Goal: Task Accomplishment & Management: Manage account settings

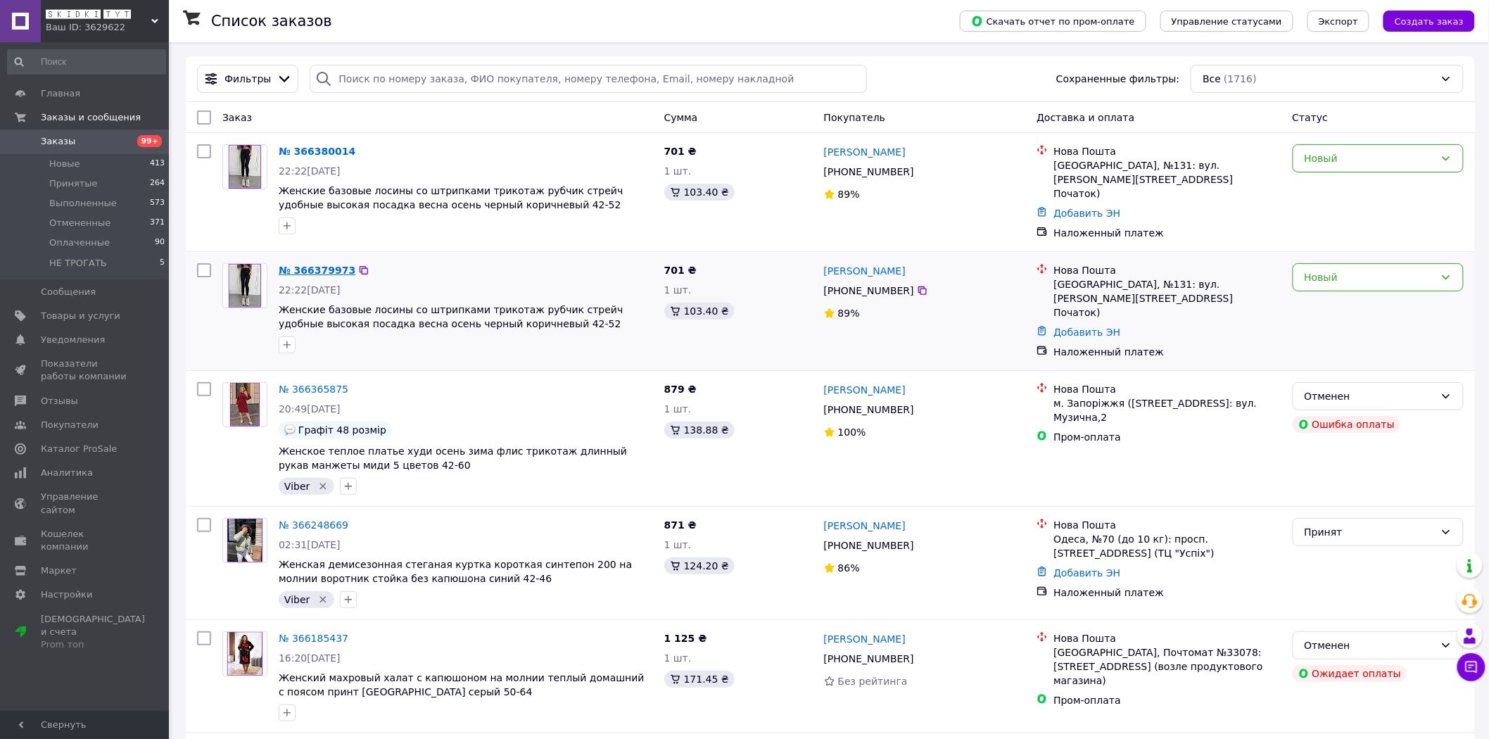
click at [326, 265] on link "№ 366379973" at bounding box center [317, 270] width 77 height 11
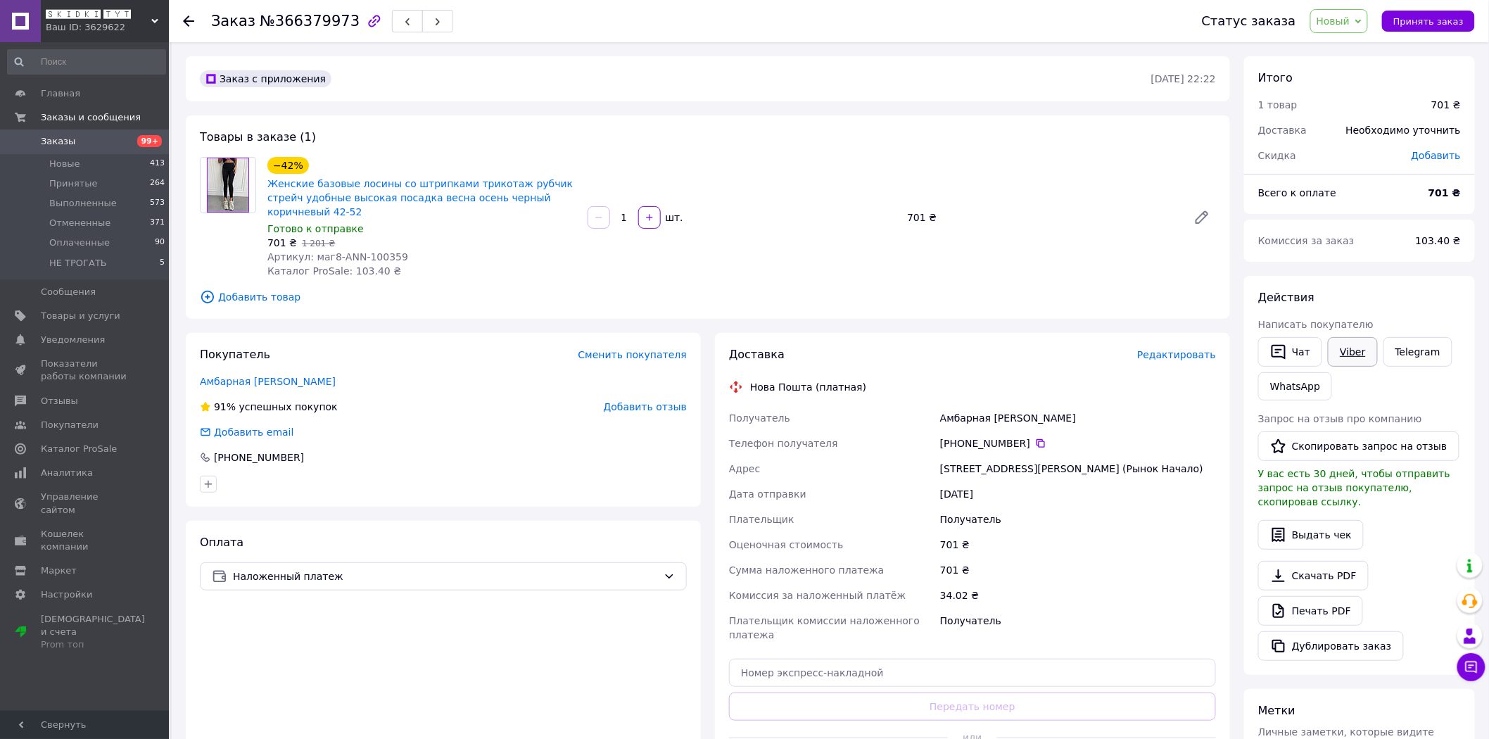
click at [1354, 347] on link "Viber" at bounding box center [1352, 352] width 49 height 30
click at [101, 141] on span "Заказы" at bounding box center [85, 141] width 89 height 13
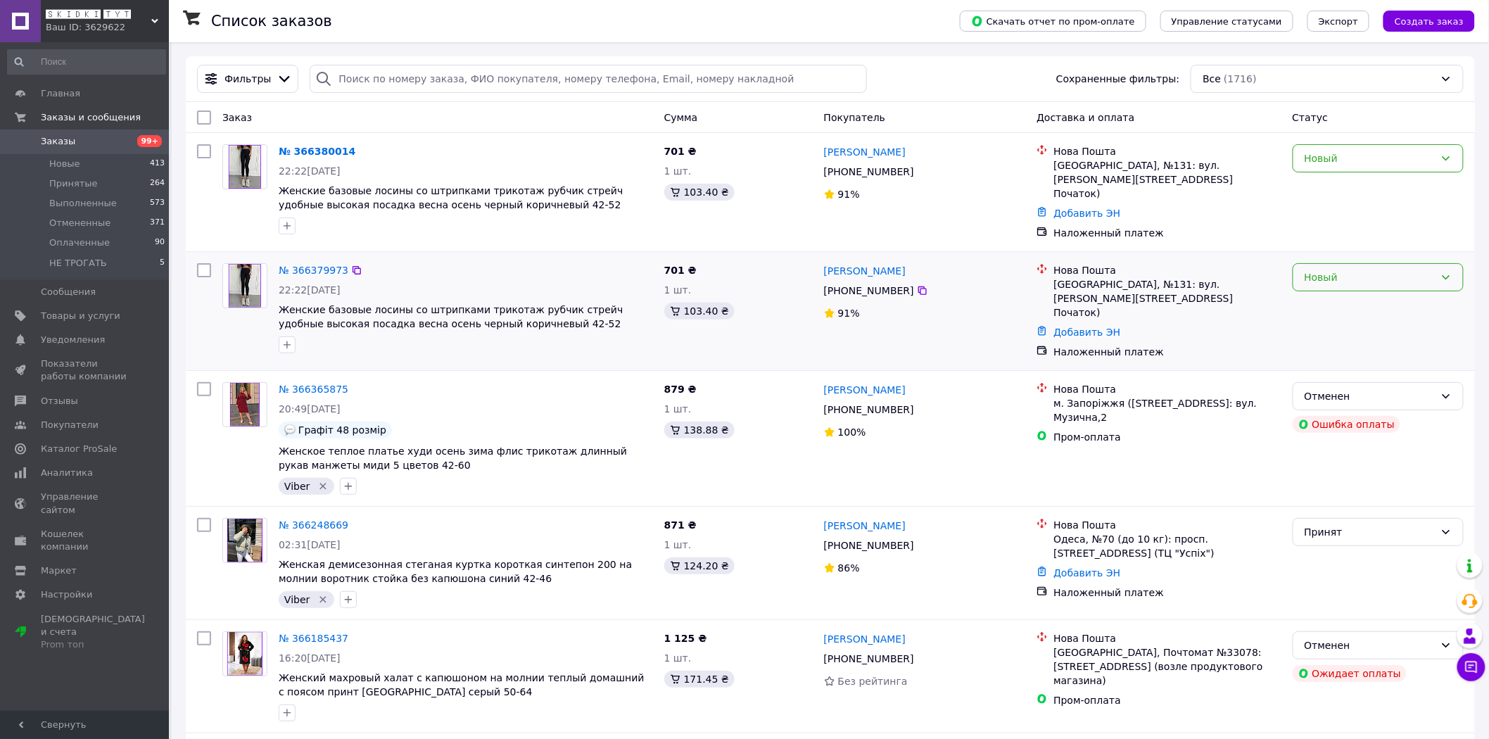
click at [1363, 263] on div "Новый" at bounding box center [1378, 277] width 171 height 28
click at [1353, 301] on li "Принят" at bounding box center [1379, 303] width 170 height 25
click at [1332, 167] on div "Новый" at bounding box center [1378, 158] width 171 height 28
click at [1328, 242] on li "Отменен" at bounding box center [1379, 240] width 170 height 25
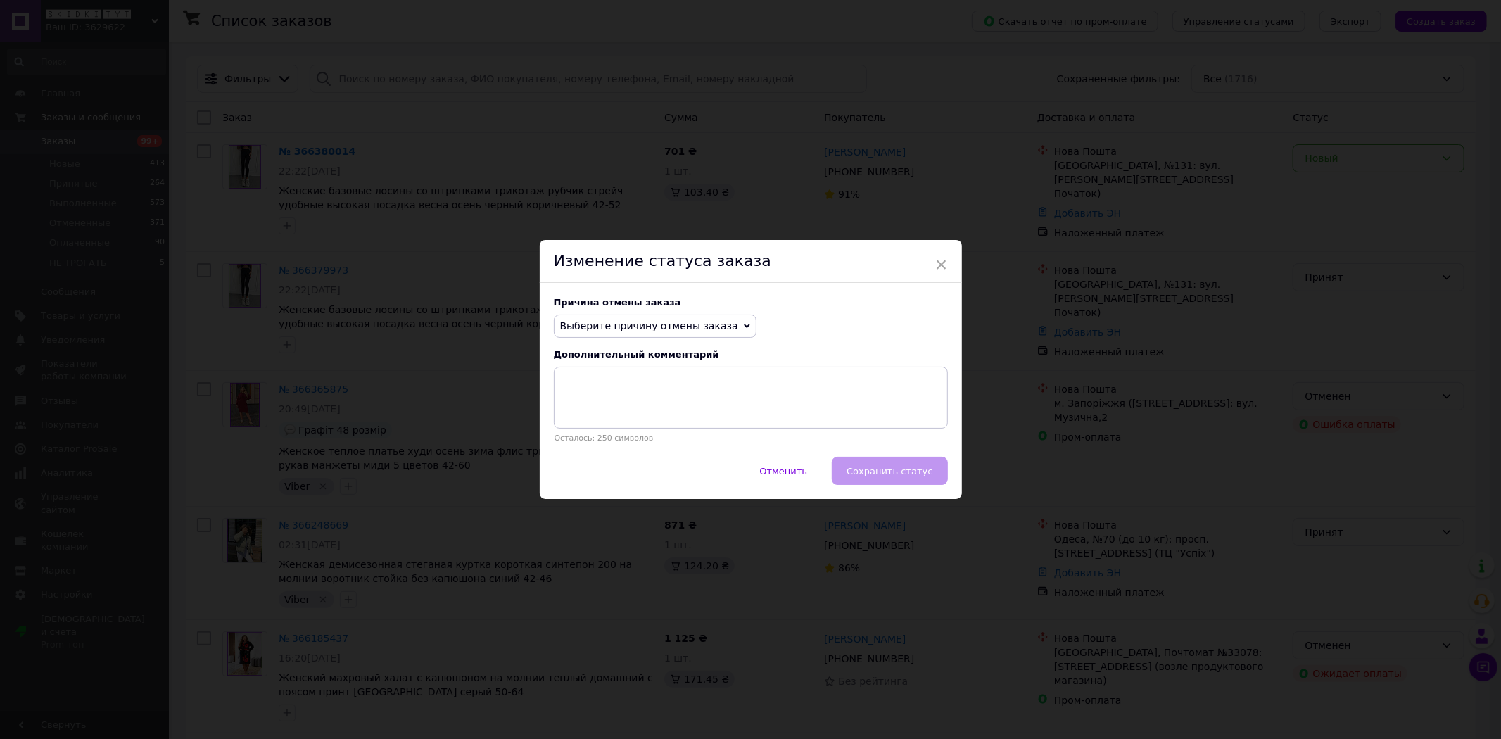
click at [677, 326] on span "Выберите причину отмены заказа" at bounding box center [649, 325] width 178 height 11
click at [624, 427] on li "Заказ-дубликат" at bounding box center [655, 433] width 201 height 20
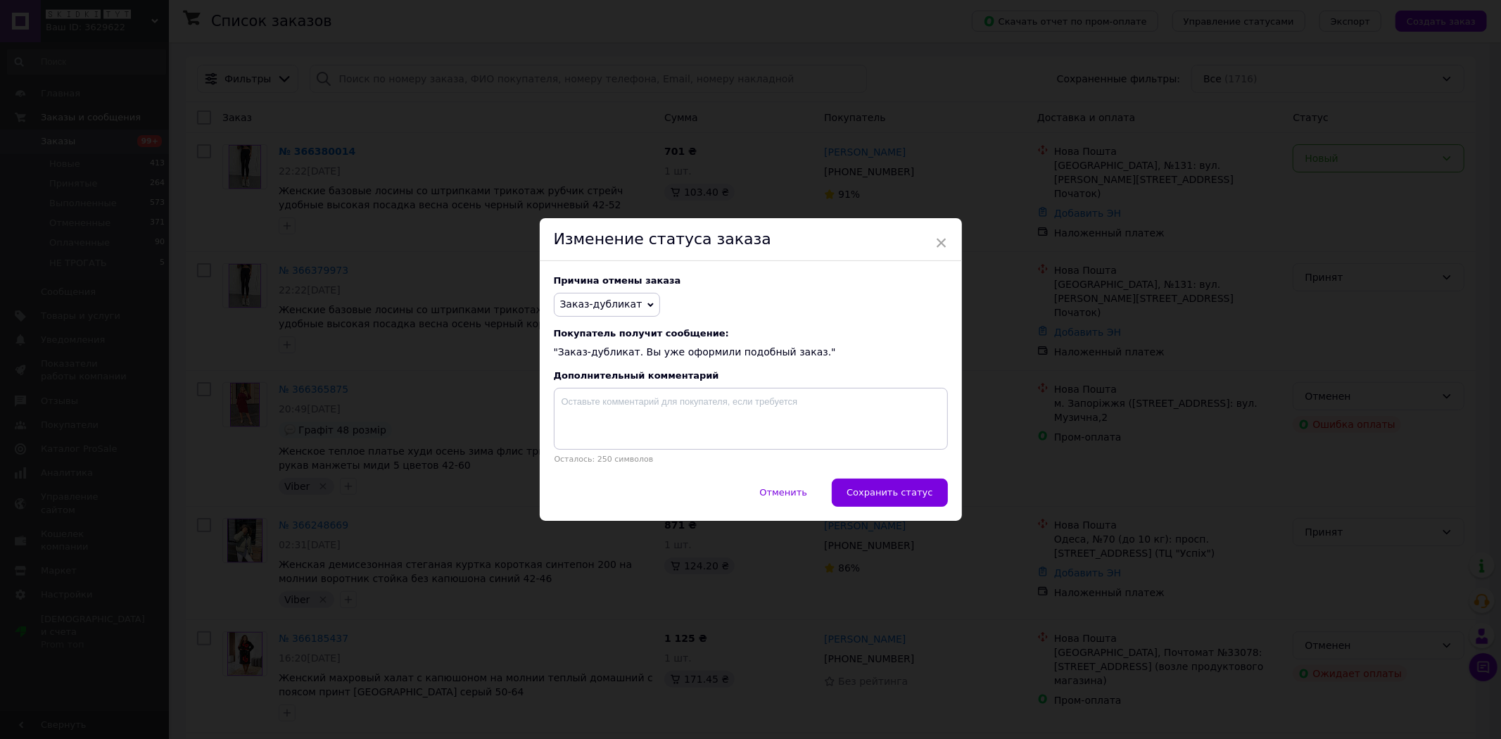
click at [895, 493] on span "Сохранить статус" at bounding box center [890, 492] width 86 height 11
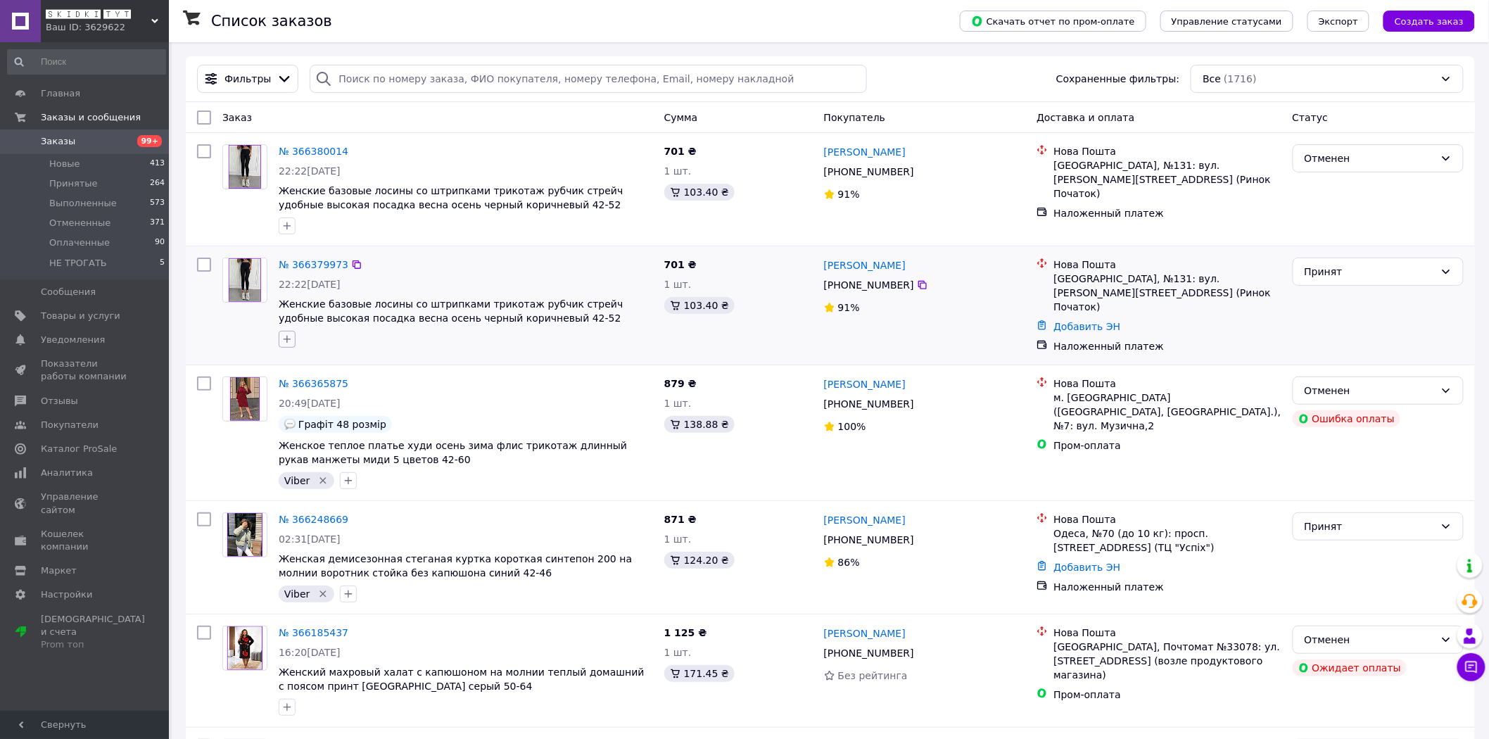
click at [279, 334] on button "button" at bounding box center [287, 339] width 17 height 17
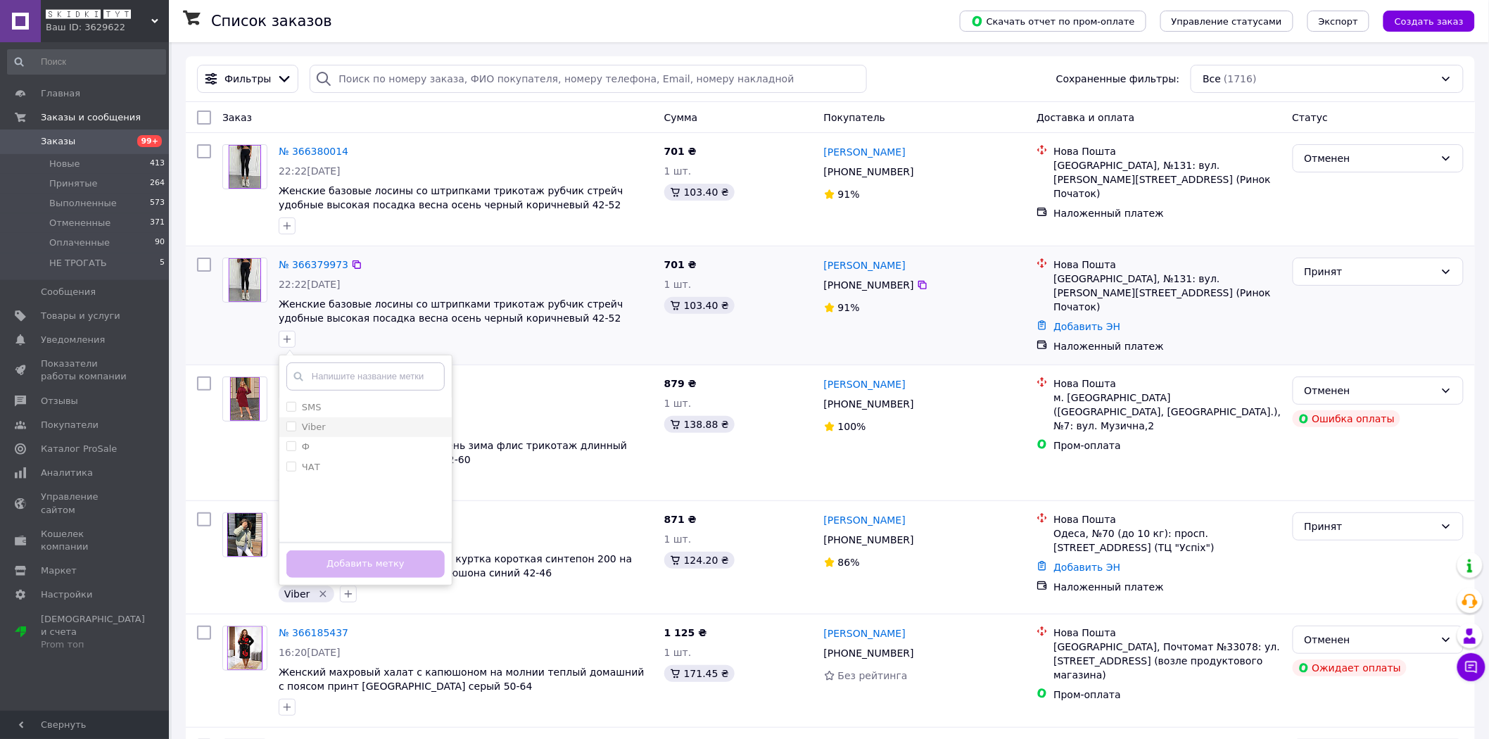
click at [293, 426] on input "Viber" at bounding box center [290, 426] width 9 height 9
checkbox input "true"
click at [359, 563] on button "Добавить метку" at bounding box center [365, 563] width 158 height 27
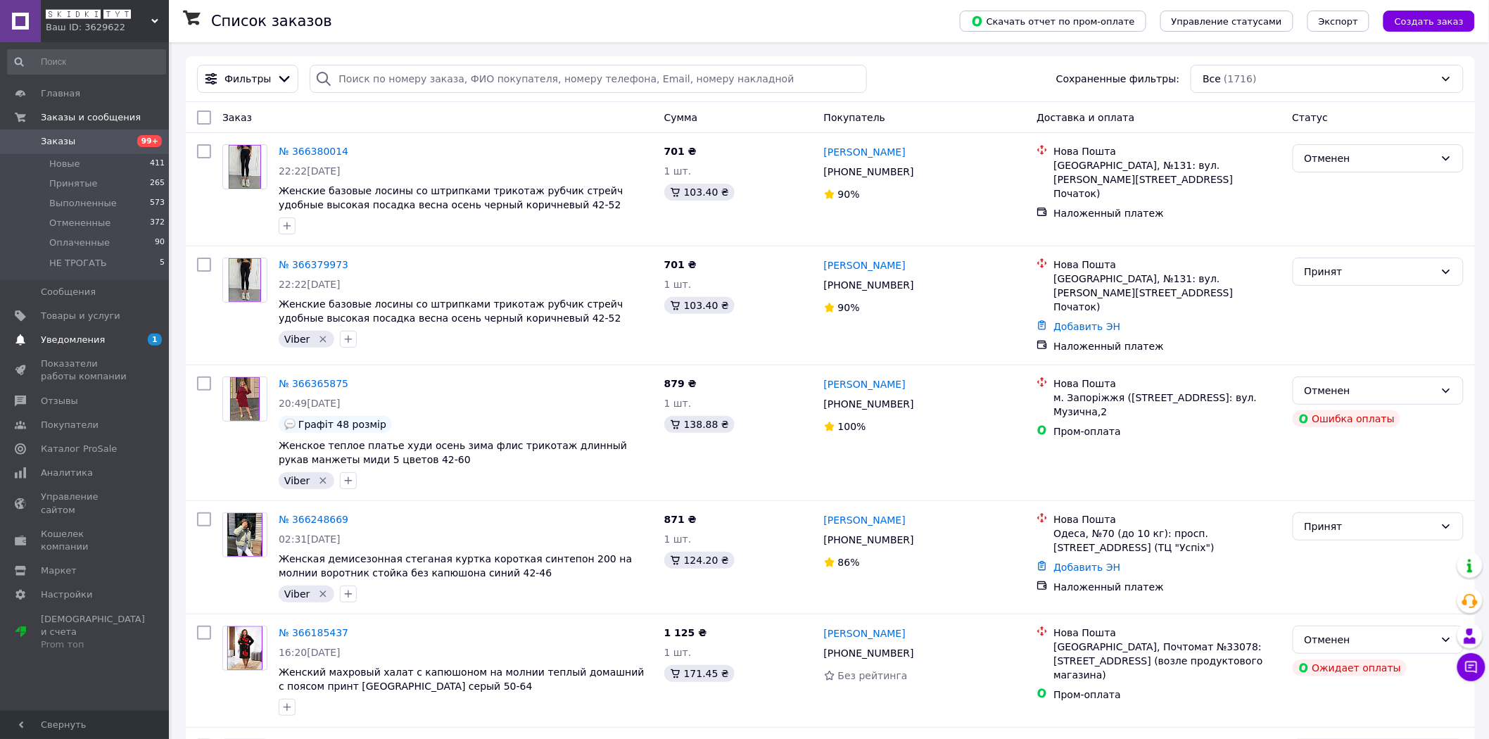
click at [102, 346] on link "Уведомления 1 0" at bounding box center [86, 340] width 173 height 24
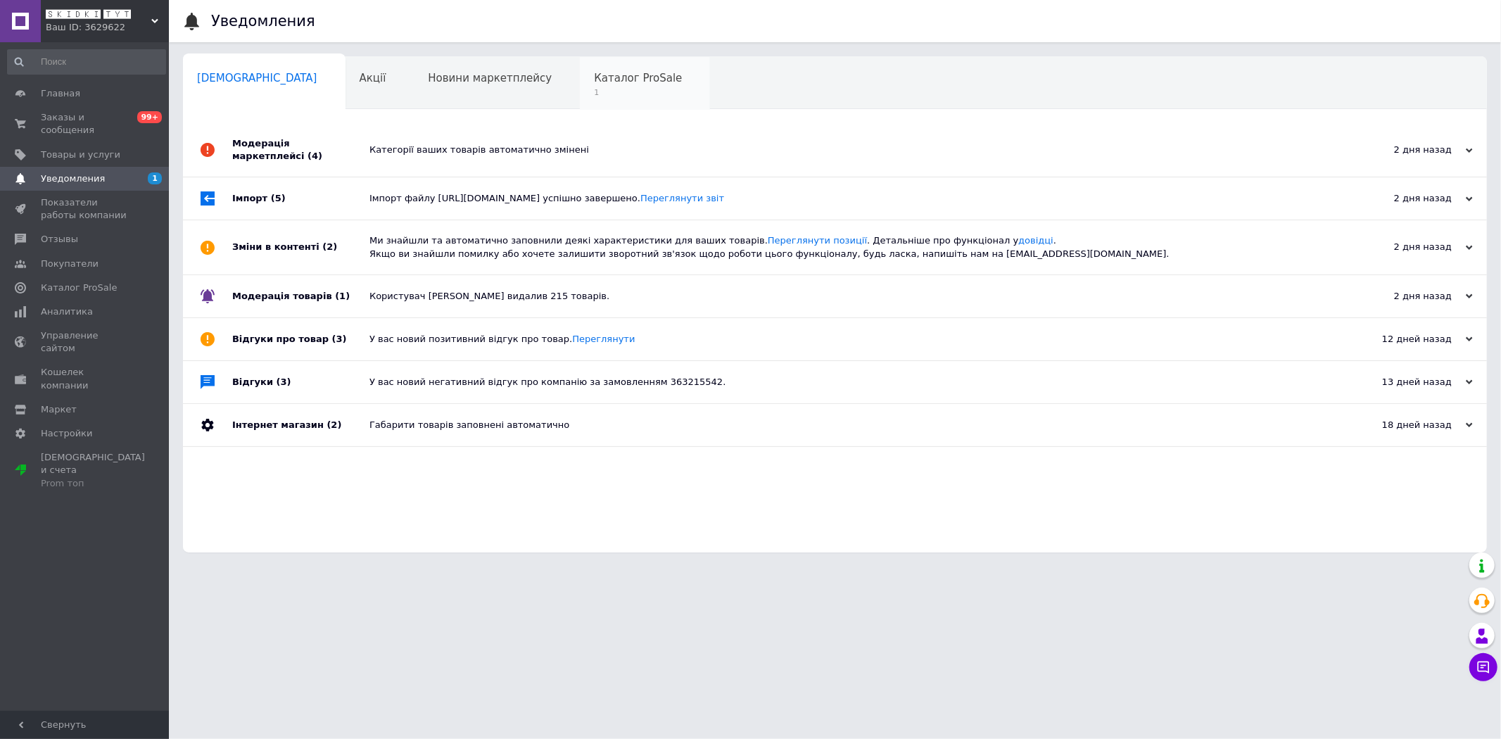
click at [594, 88] on span "1" at bounding box center [638, 92] width 88 height 11
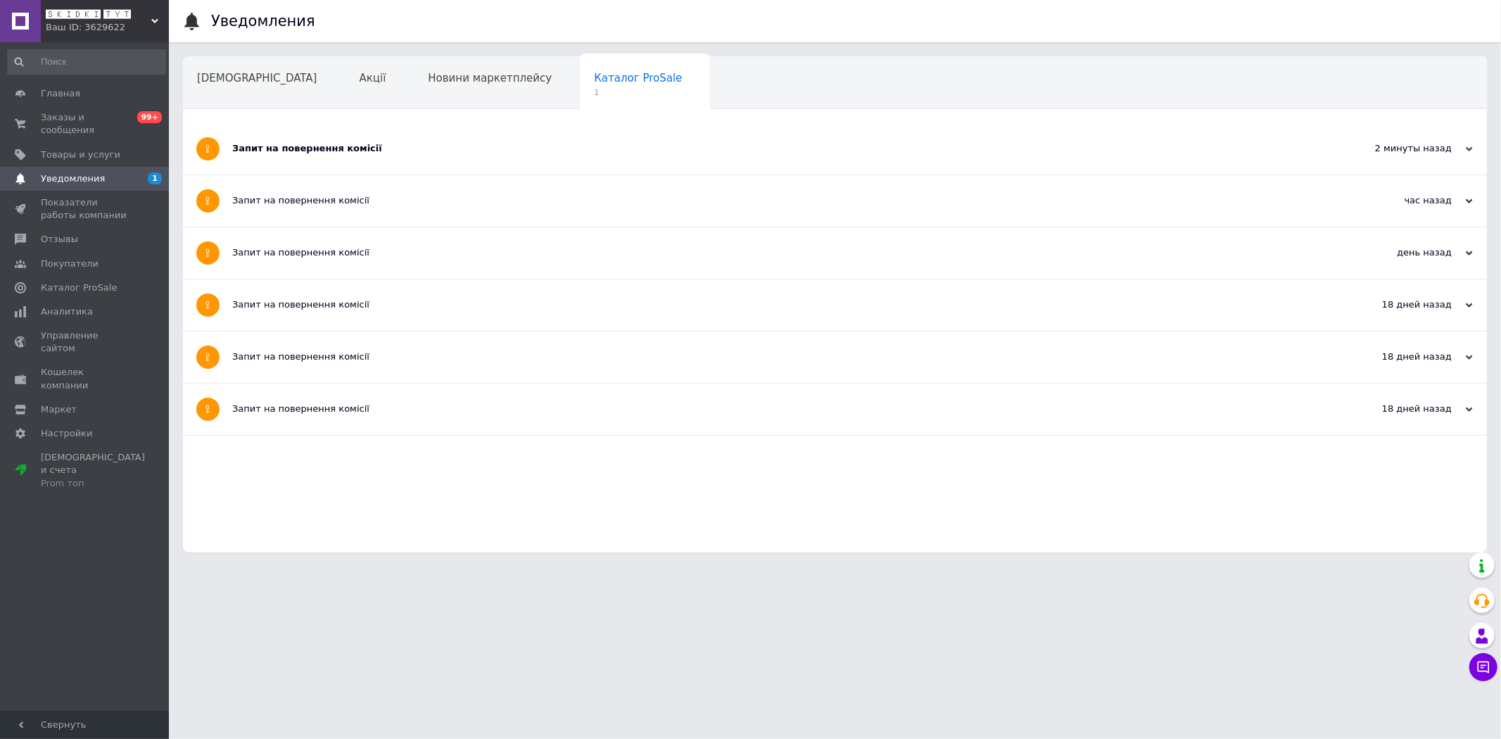
click at [476, 151] on div "Запит на повернення комісії" at bounding box center [782, 148] width 1100 height 13
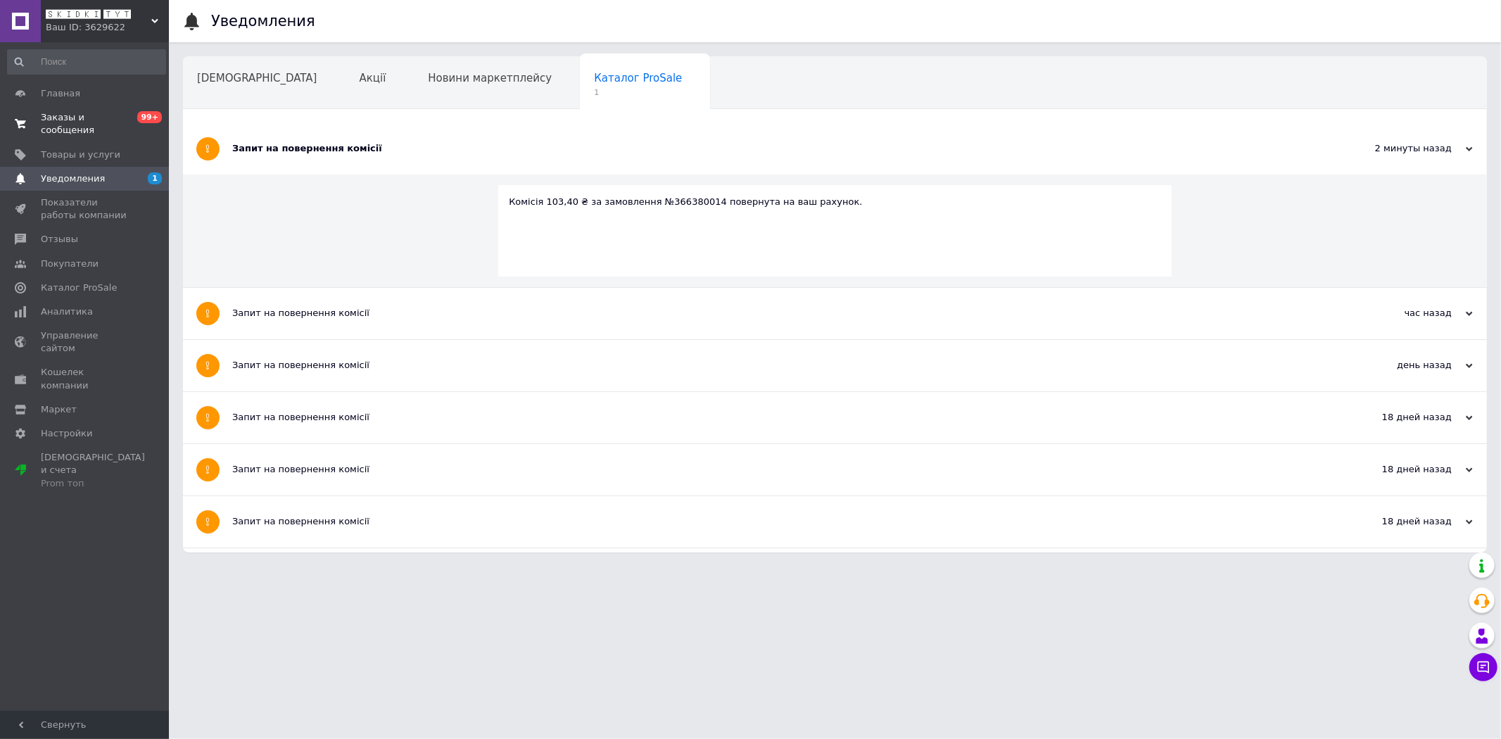
click at [102, 115] on span "Заказы и сообщения" at bounding box center [85, 123] width 89 height 25
